Goal: Task Accomplishment & Management: Use online tool/utility

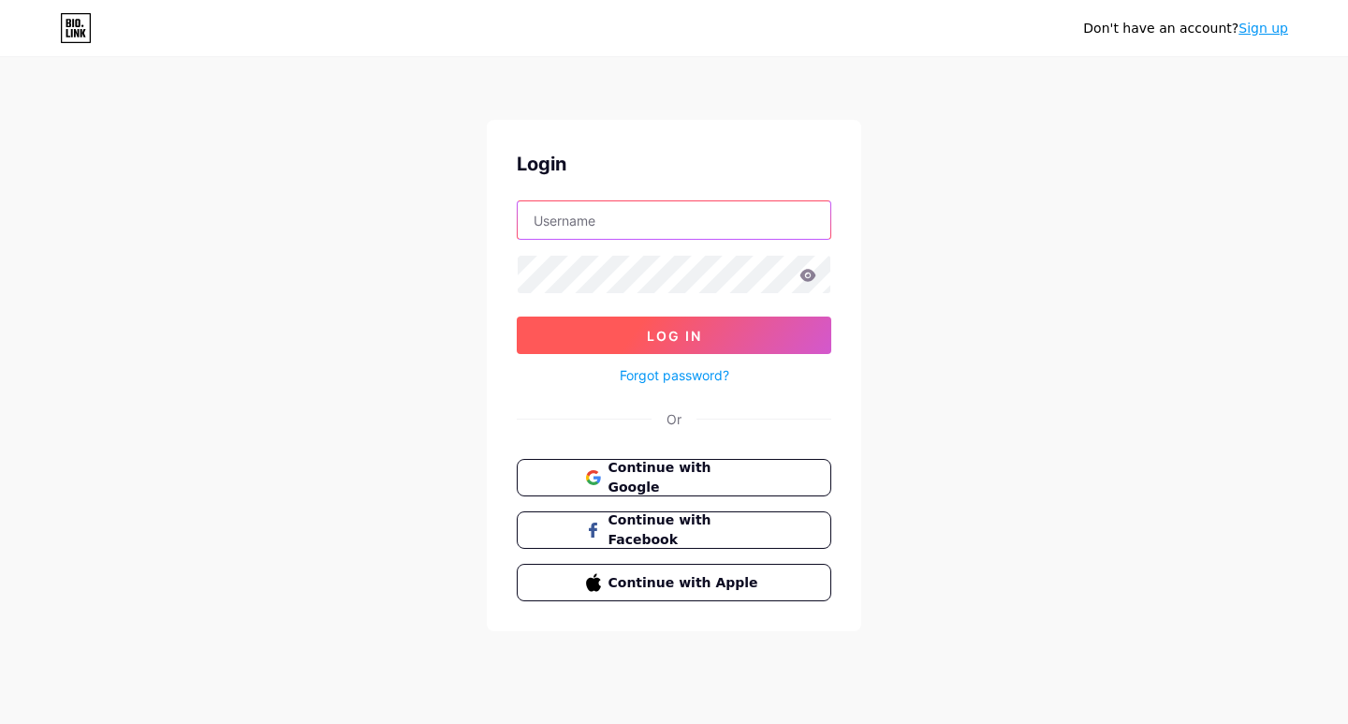
type input "labormaxpensacola"
click at [562, 340] on button "Log In" at bounding box center [674, 334] width 314 height 37
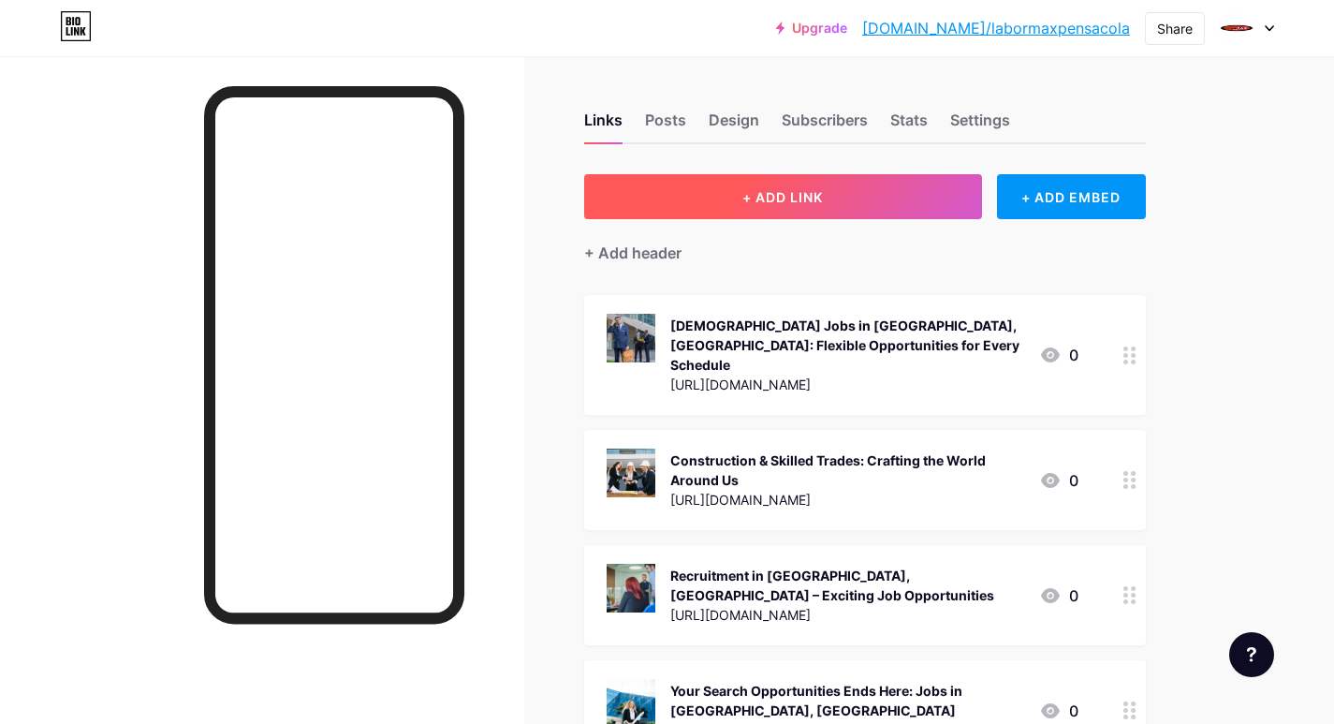
click at [676, 198] on button "+ ADD LINK" at bounding box center [783, 196] width 398 height 45
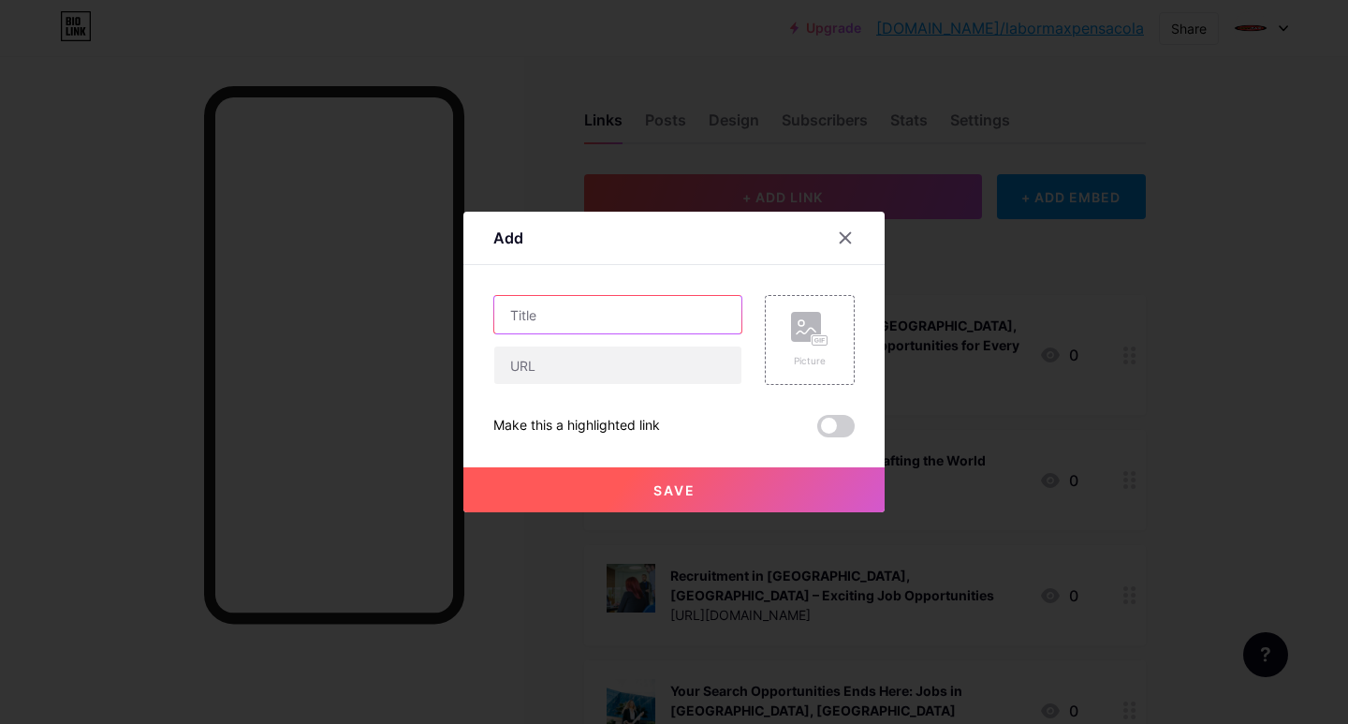
click at [533, 299] on input "text" at bounding box center [617, 314] width 247 height 37
paste input "Now Hiring in [GEOGRAPHIC_DATA], [GEOGRAPHIC_DATA]"
type input "Now Hiring in [GEOGRAPHIC_DATA], [GEOGRAPHIC_DATA]"
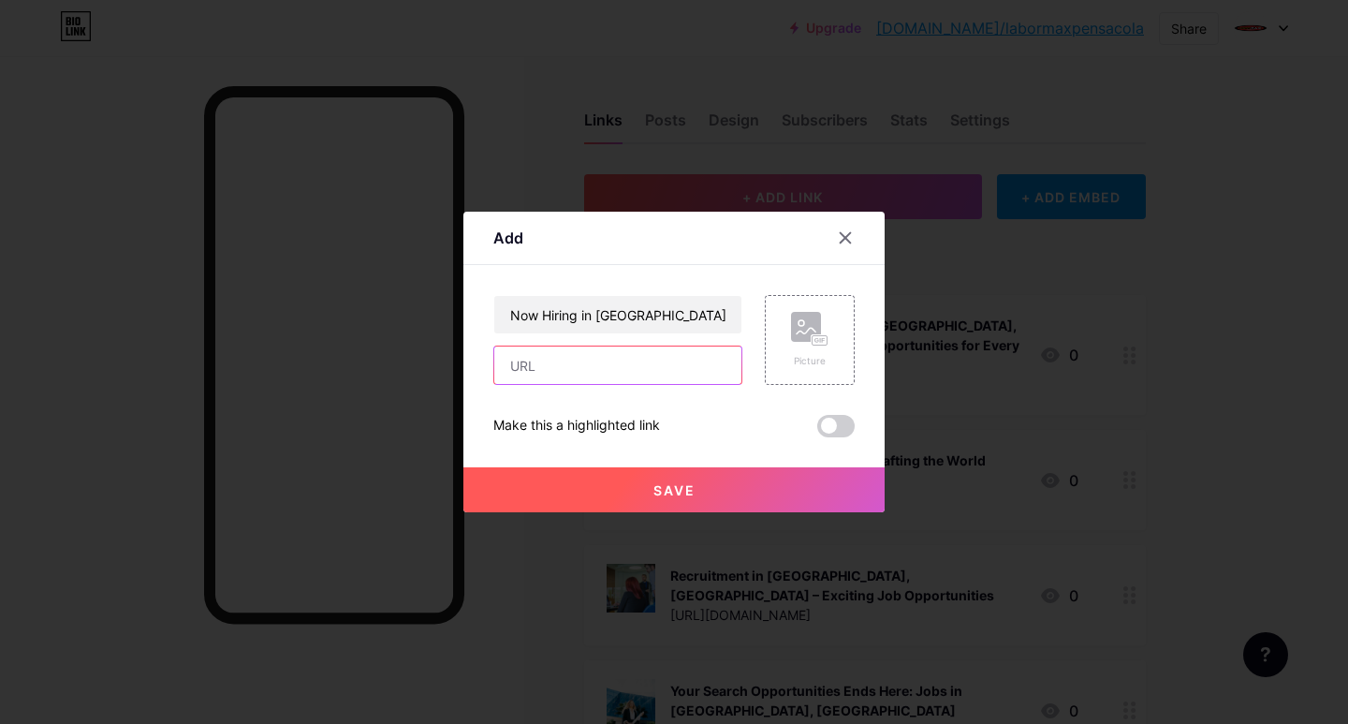
click at [570, 373] on input "text" at bounding box center [617, 364] width 247 height 37
paste input "[URL][DOMAIN_NAME]"
type input "[URL][DOMAIN_NAME]"
click at [826, 326] on icon at bounding box center [809, 329] width 37 height 35
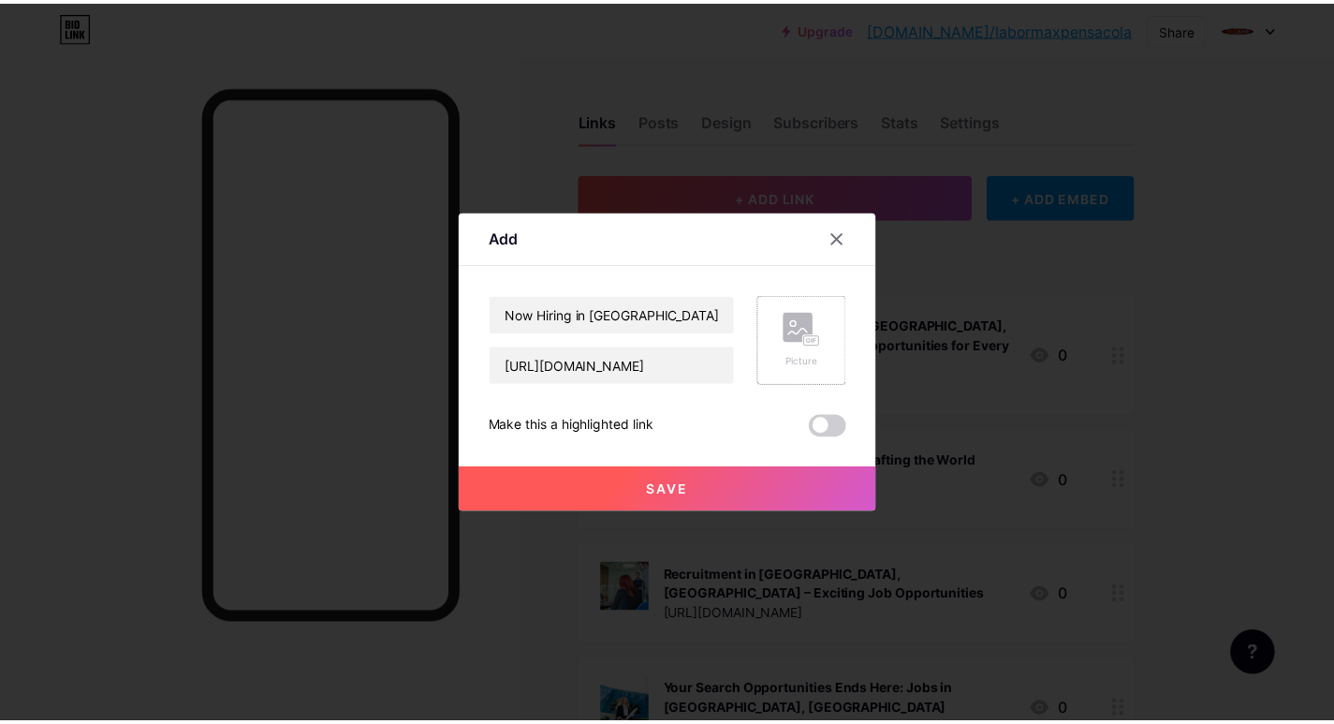
scroll to position [0, 0]
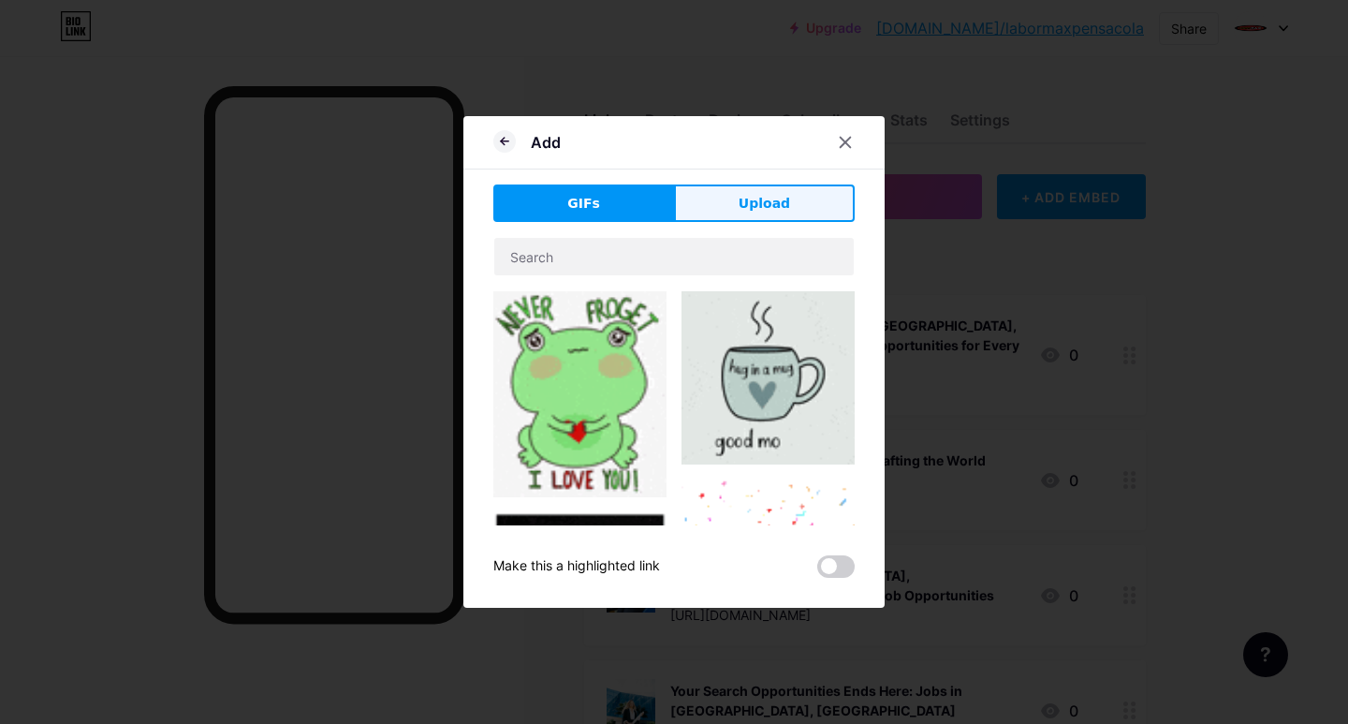
click at [721, 213] on button "Upload" at bounding box center [764, 202] width 181 height 37
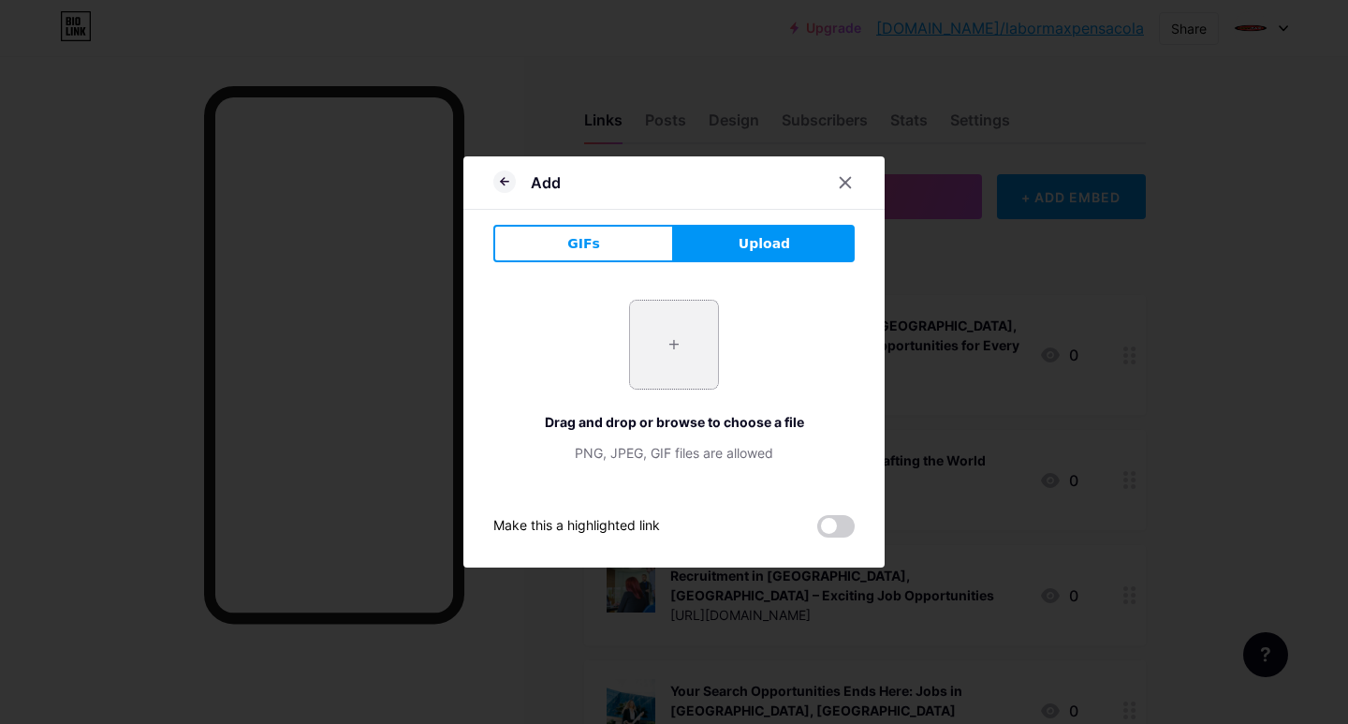
click at [664, 353] on input "file" at bounding box center [674, 344] width 88 height 88
type input "C:\fakepath\Now Hiring in Pensacola, FL.jpg"
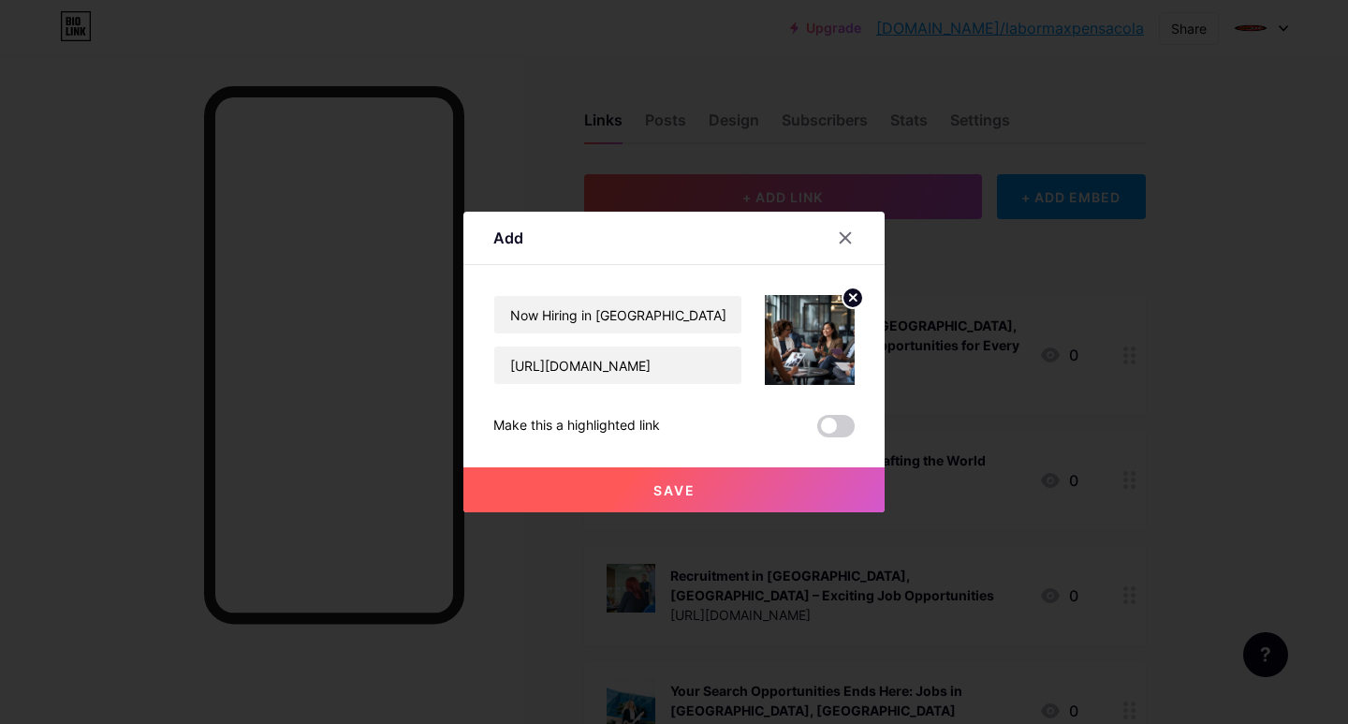
click at [588, 496] on button "Save" at bounding box center [673, 489] width 421 height 45
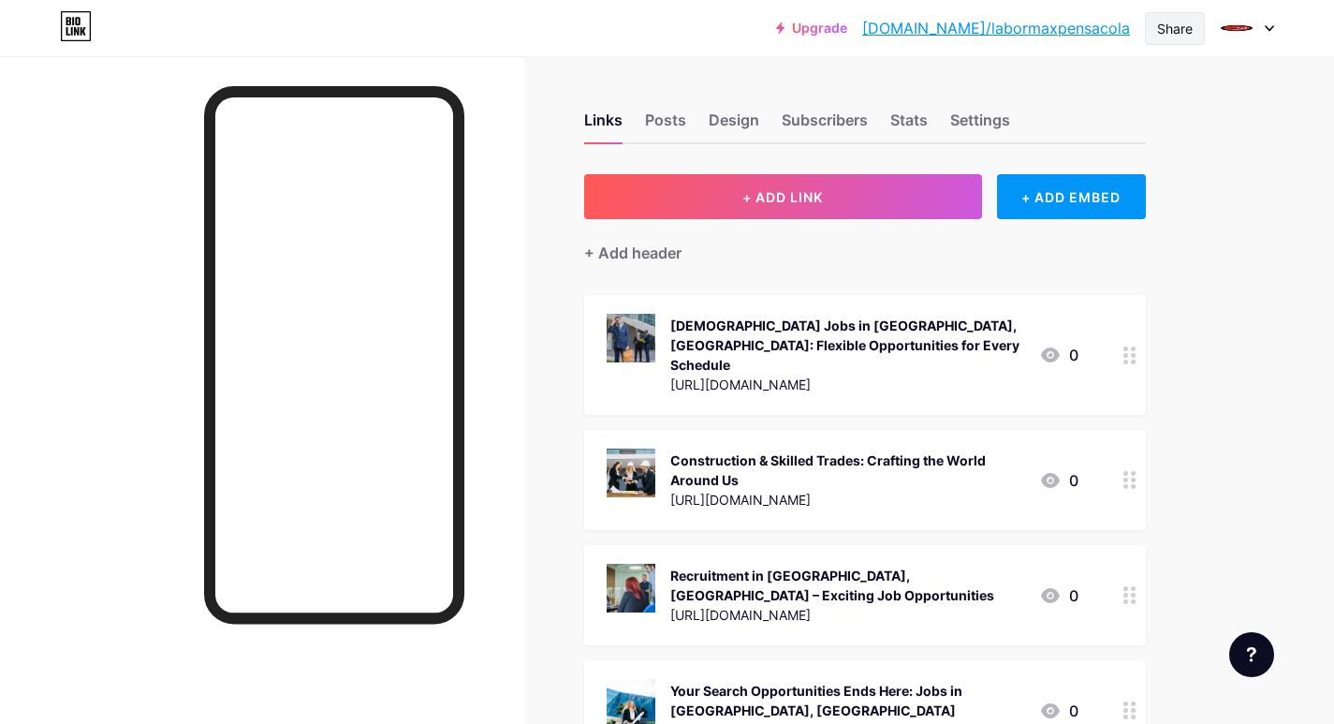
click at [1157, 26] on div "Share" at bounding box center [1175, 29] width 36 height 20
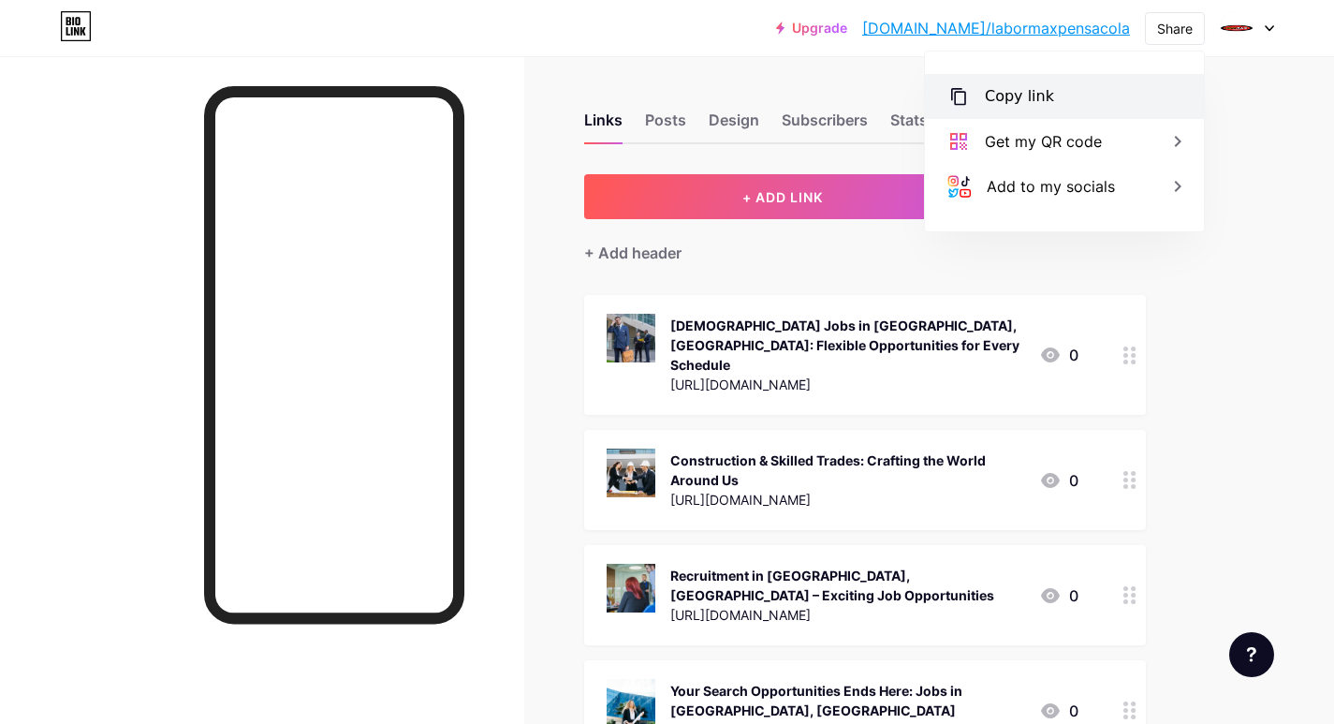
click at [1004, 81] on div "Copy link" at bounding box center [1064, 96] width 279 height 45
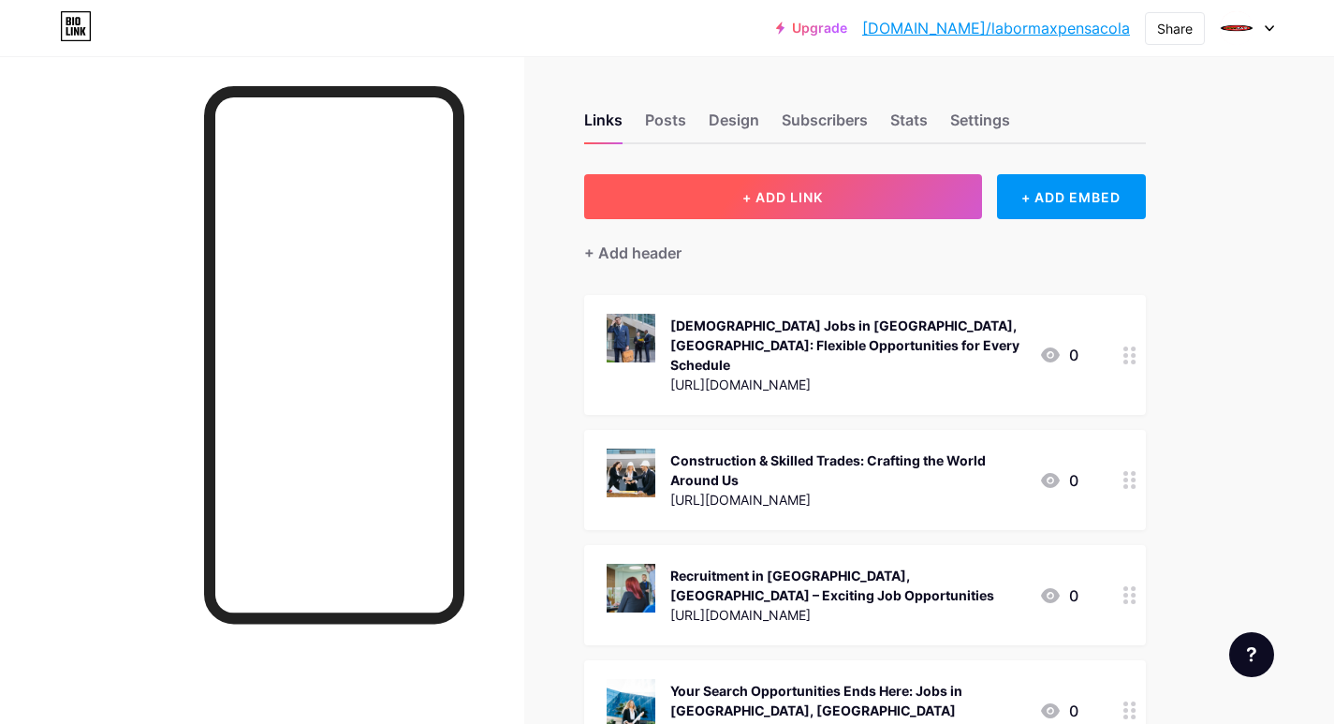
click at [653, 191] on button "+ ADD LINK" at bounding box center [783, 196] width 398 height 45
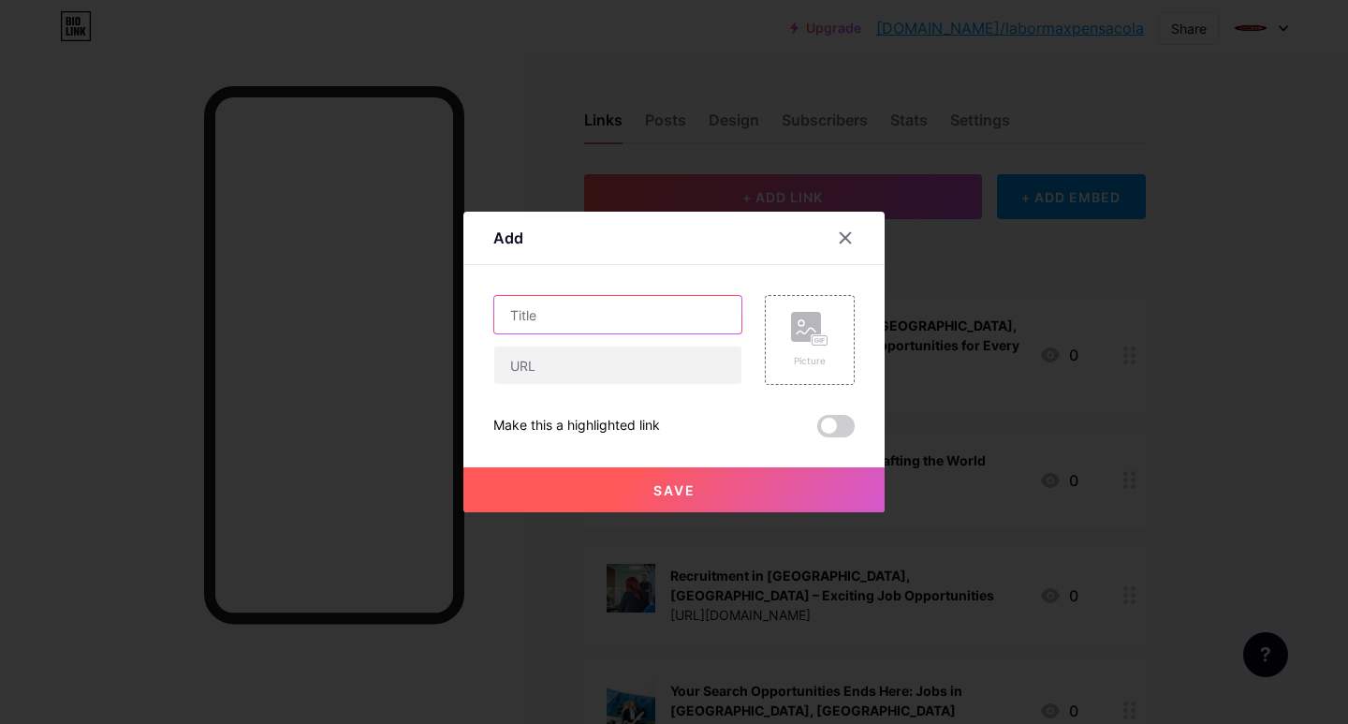
click at [553, 299] on input "text" at bounding box center [617, 314] width 247 height 37
paste input "Explore Exciting Jobs in [GEOGRAPHIC_DATA]"
type input "Explore Exciting Jobs in [GEOGRAPHIC_DATA]"
click at [528, 335] on div "Explore Exciting Jobs in [GEOGRAPHIC_DATA]" at bounding box center [617, 340] width 249 height 90
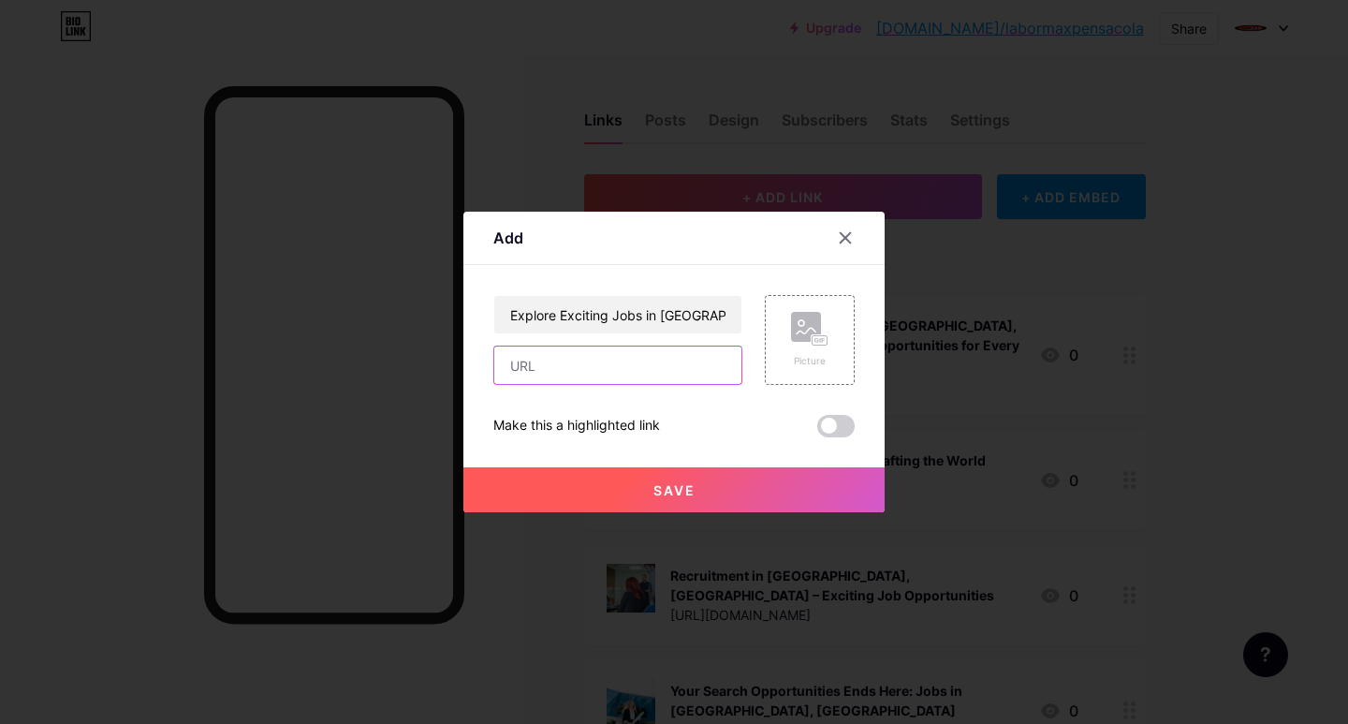
click at [526, 358] on input "text" at bounding box center [617, 364] width 247 height 37
paste input "[URL][DOMAIN_NAME]"
type input "[URL][DOMAIN_NAME]"
click at [819, 331] on rect at bounding box center [806, 327] width 30 height 30
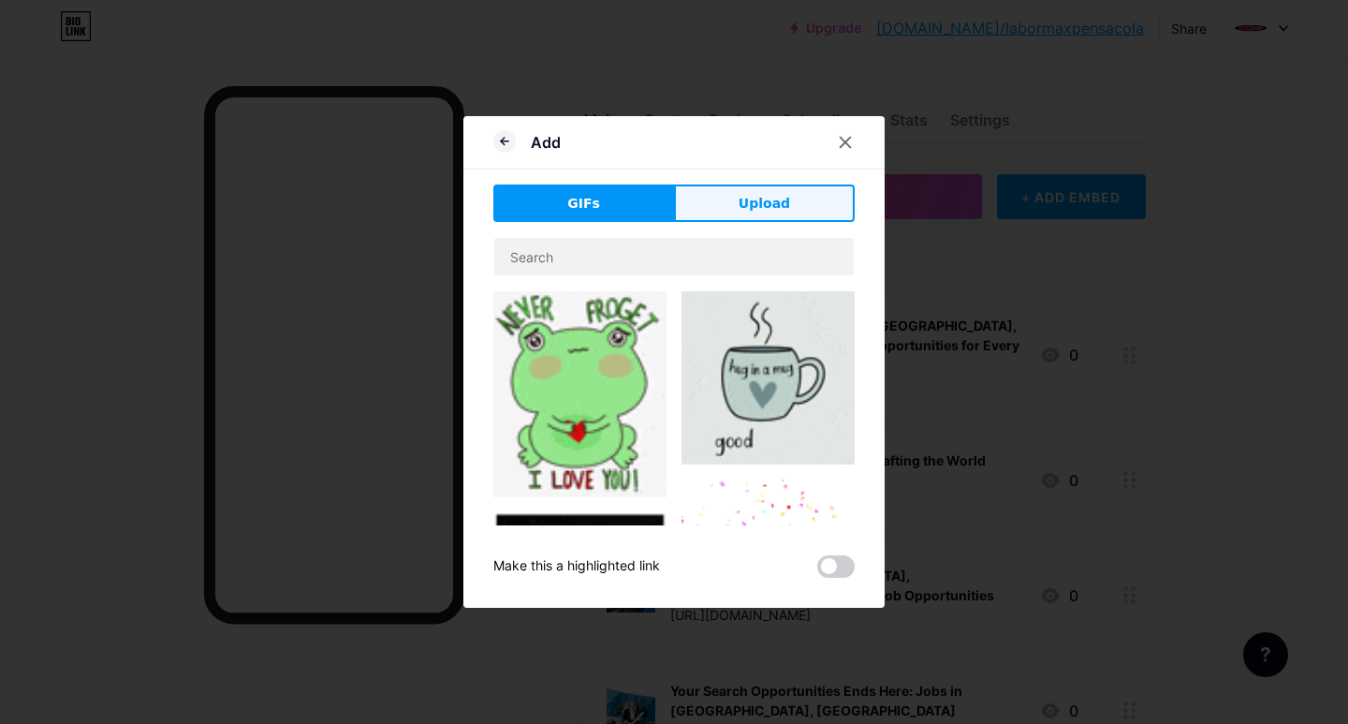
click at [754, 206] on span "Upload" at bounding box center [763, 204] width 51 height 20
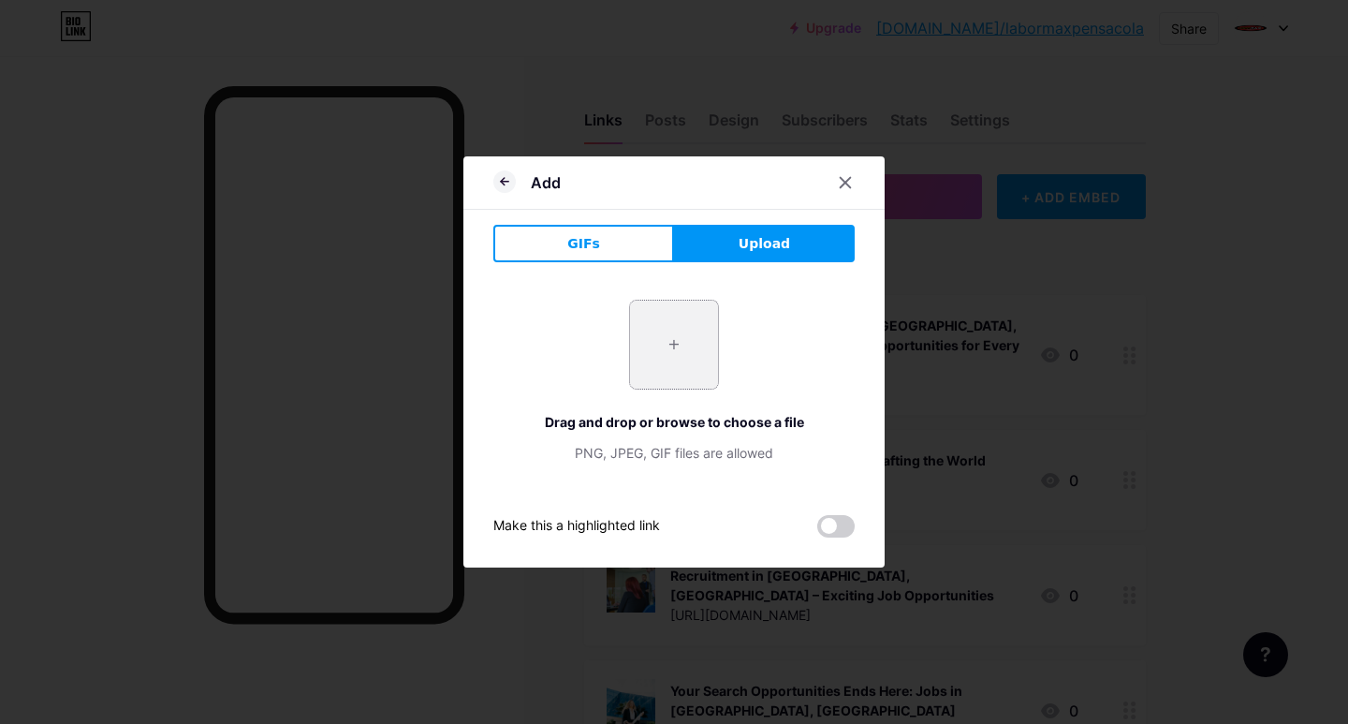
click at [661, 377] on input "file" at bounding box center [674, 344] width 88 height 88
type input "C:\fakepath\Explore Exciting Jobs in [GEOGRAPHIC_DATA]jpg"
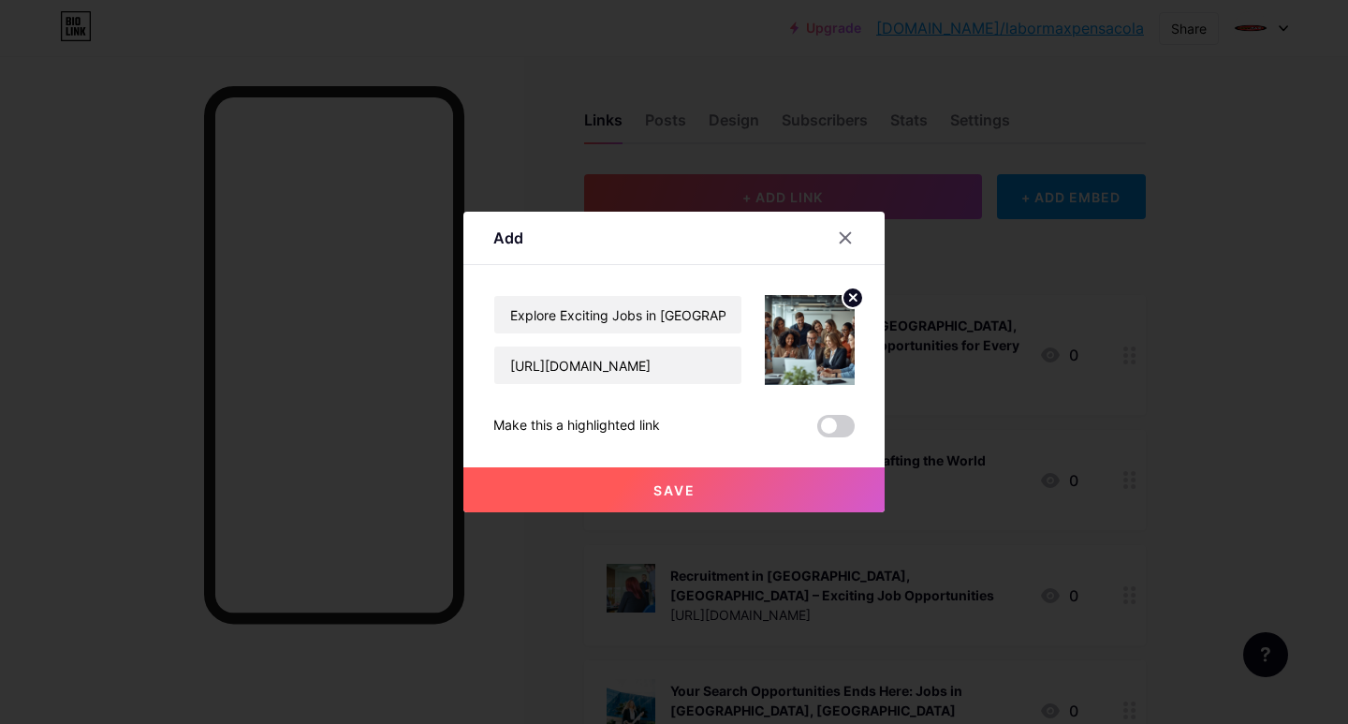
click at [611, 488] on button "Save" at bounding box center [673, 489] width 421 height 45
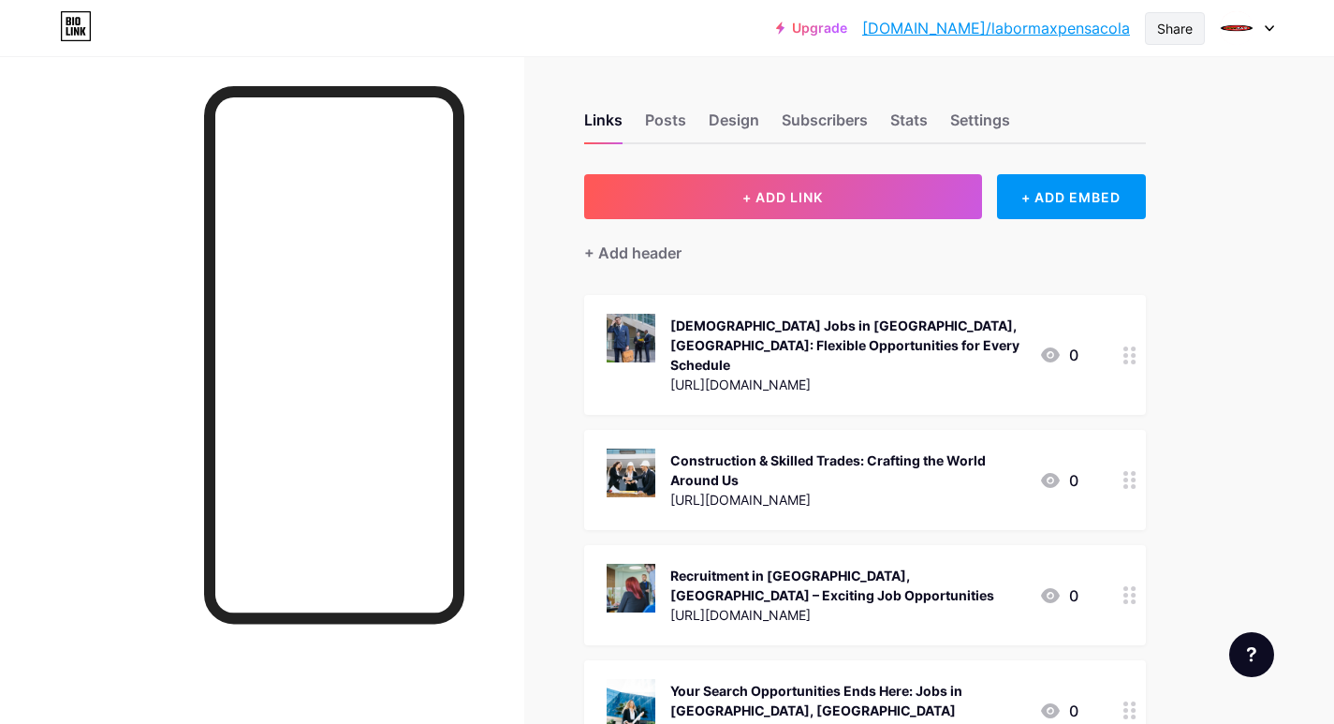
click at [1178, 25] on div "Share" at bounding box center [1175, 29] width 36 height 20
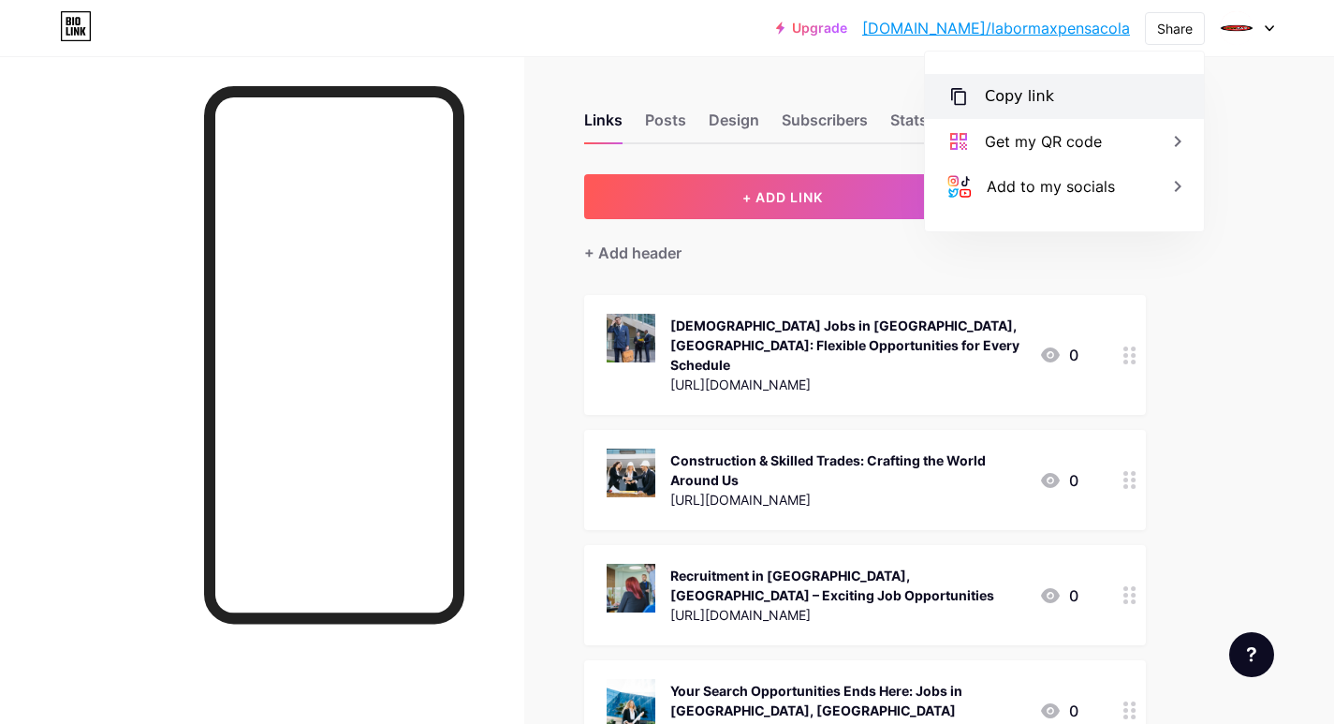
click at [1005, 99] on div "Copy link" at bounding box center [1019, 96] width 69 height 22
